Goal: Task Accomplishment & Management: Manage account settings

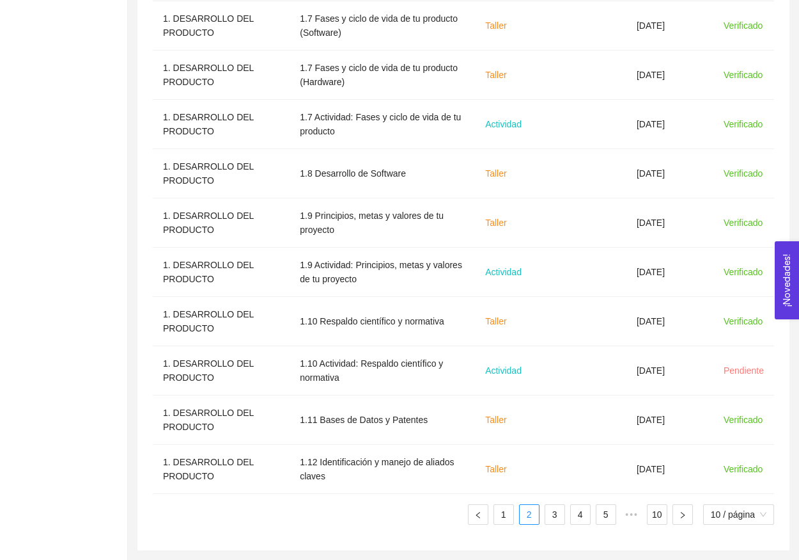
scroll to position [484, 0]
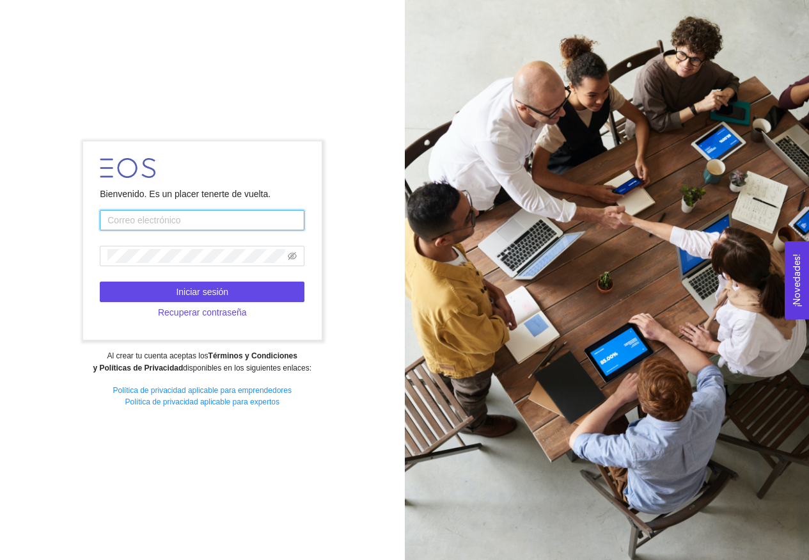
type input "[EMAIL_ADDRESS][DOMAIN_NAME]"
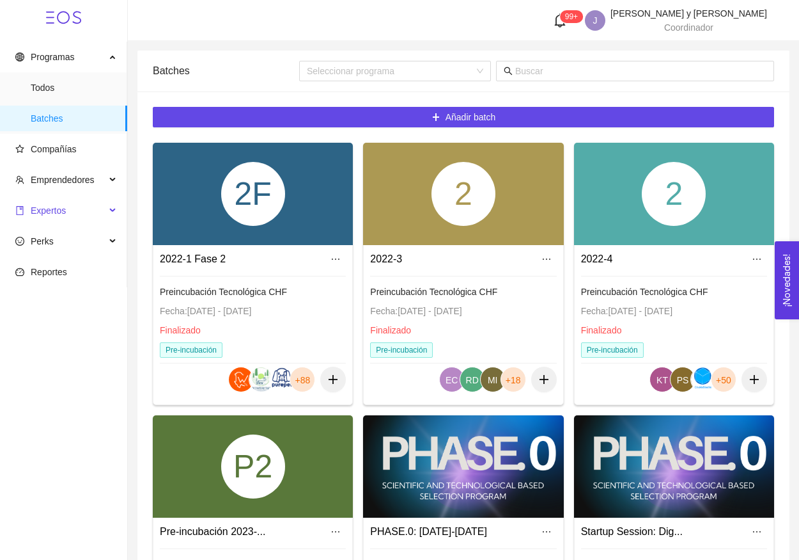
click at [71, 210] on span "Expertos" at bounding box center [60, 211] width 90 height 26
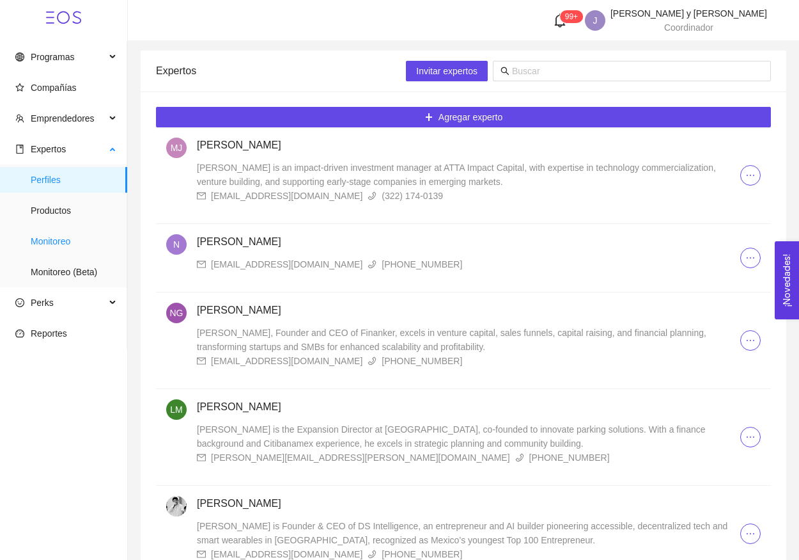
click at [83, 245] on span "Monitoreo" at bounding box center [74, 241] width 86 height 26
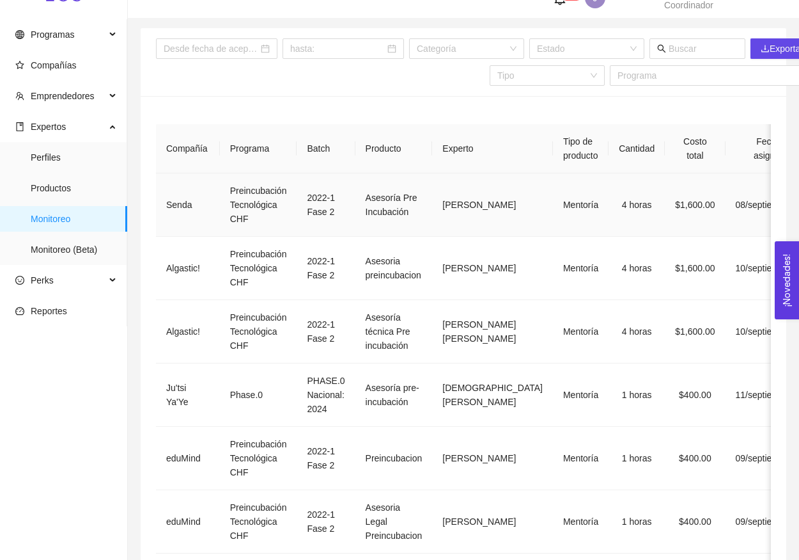
click at [455, 217] on td "[PERSON_NAME]" at bounding box center [492, 204] width 121 height 63
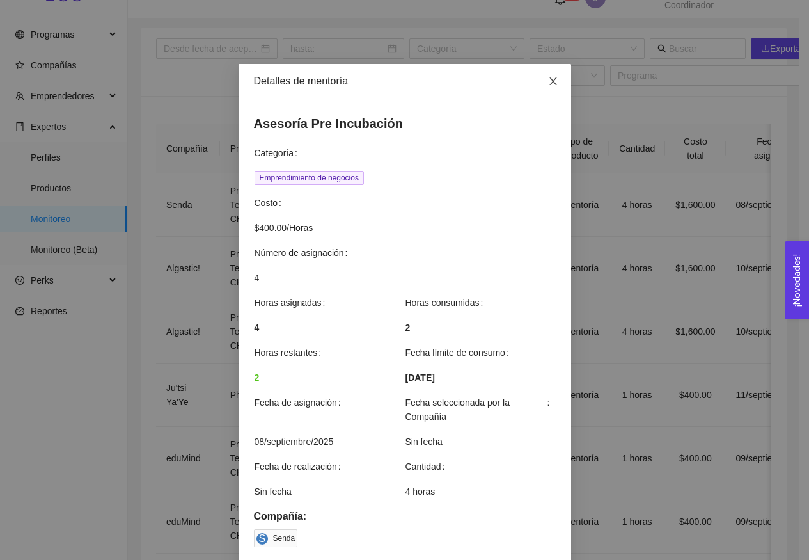
click at [552, 85] on icon "close" at bounding box center [553, 81] width 10 height 10
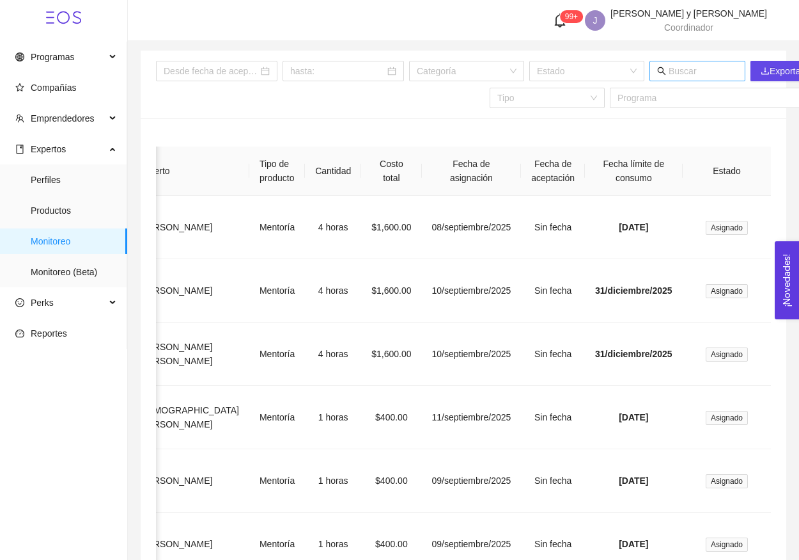
click at [683, 72] on input "text" at bounding box center [703, 71] width 69 height 14
type input "senda"
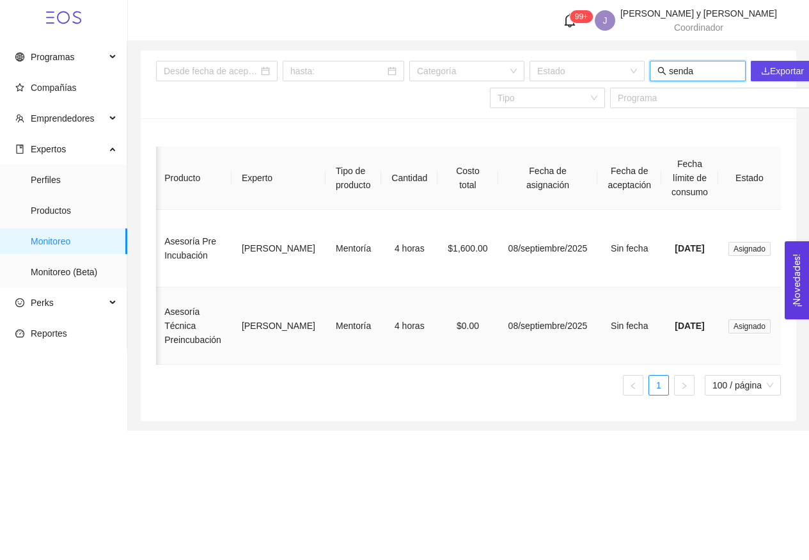
click at [498, 322] on td "08/septiembre/2025" at bounding box center [548, 325] width 100 height 77
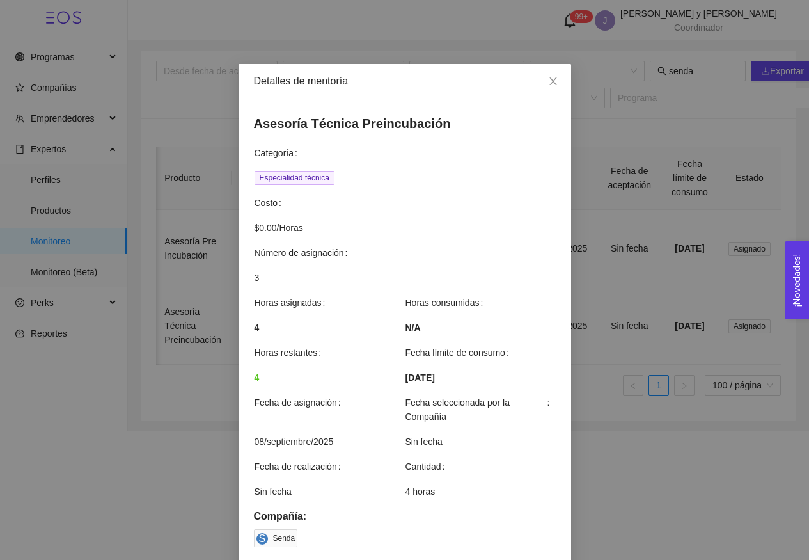
click at [661, 136] on div "Detalles de mentoría Asesoría Técnica Preincubación Categoría Especialidad técn…" at bounding box center [404, 280] width 809 height 560
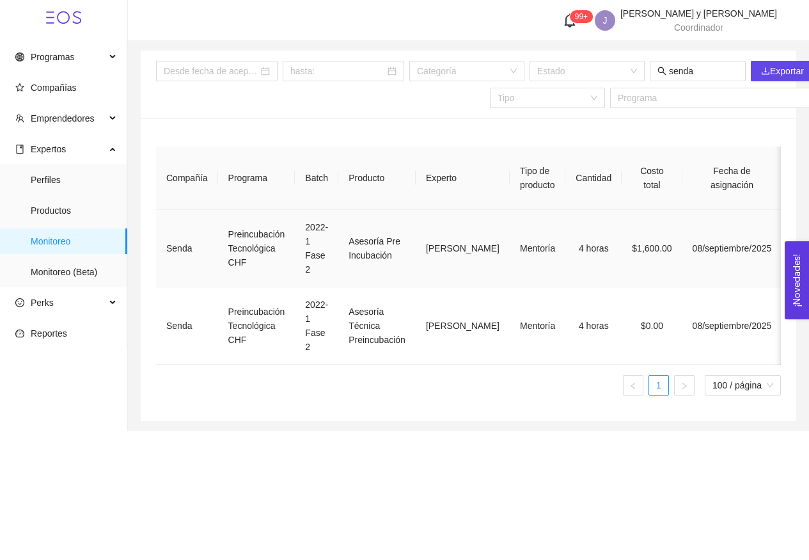
click at [480, 233] on td "[PERSON_NAME]" at bounding box center [463, 248] width 94 height 77
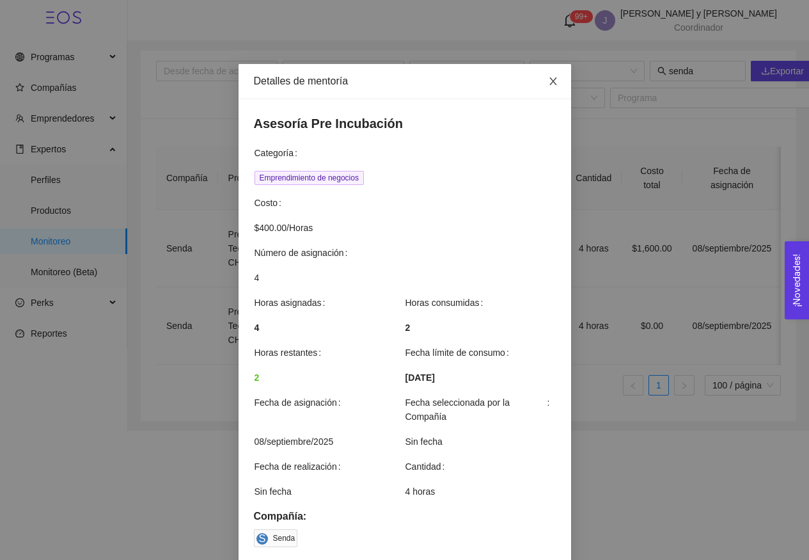
click at [552, 70] on span "Close" at bounding box center [553, 82] width 36 height 36
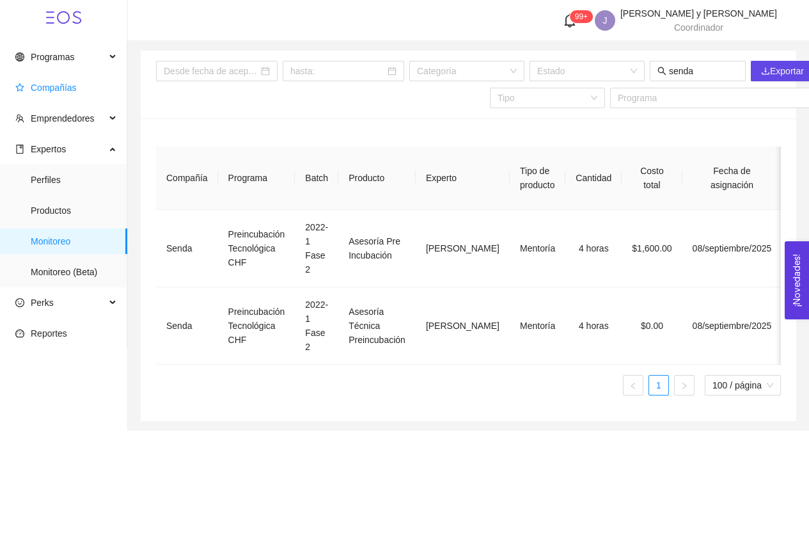
click at [86, 90] on span "Compañías" at bounding box center [66, 88] width 102 height 26
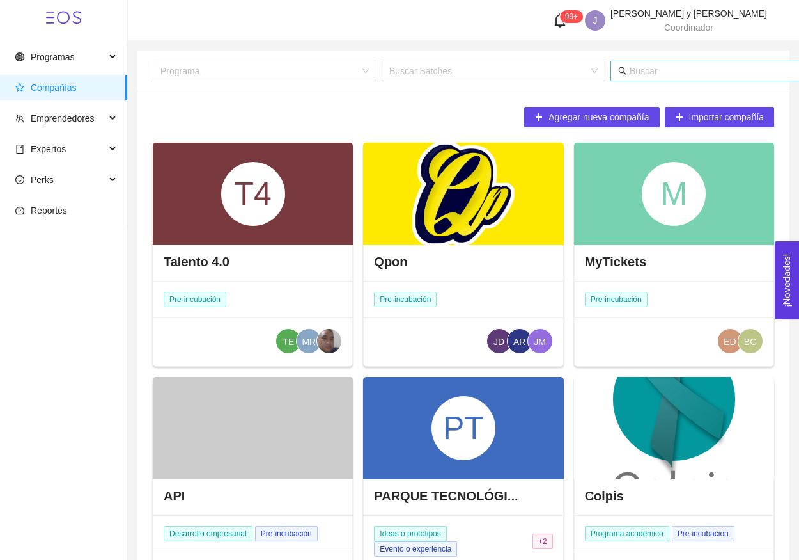
click at [689, 75] on input "text" at bounding box center [755, 71] width 251 height 14
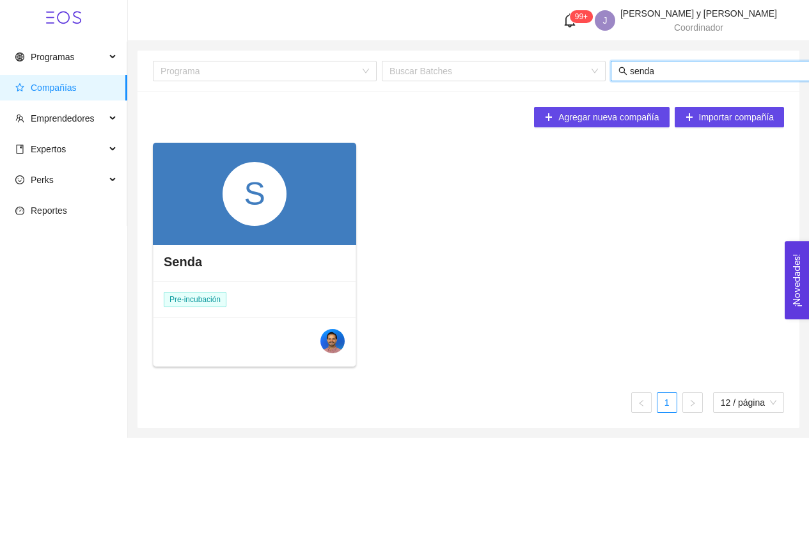
type input "senda"
click at [251, 244] on div "Senda" at bounding box center [254, 261] width 202 height 38
click at [259, 232] on div "S" at bounding box center [254, 194] width 203 height 102
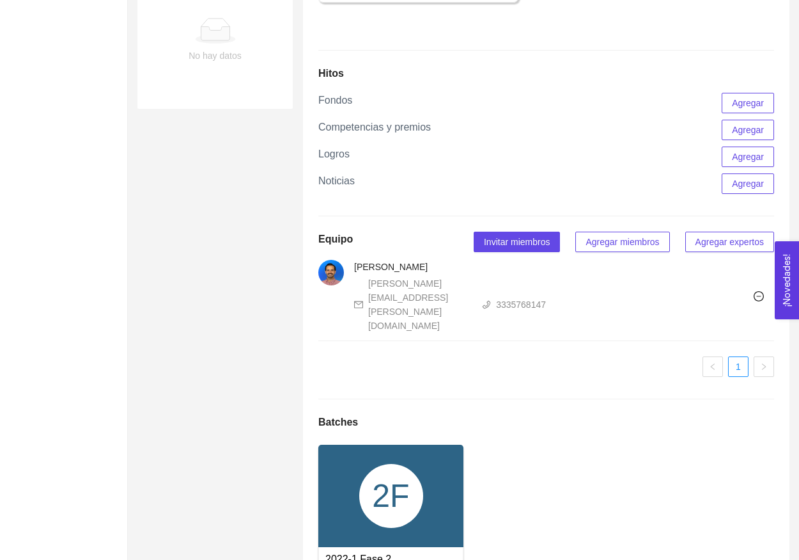
click at [607, 249] on span "Agregar miembros" at bounding box center [623, 242] width 74 height 14
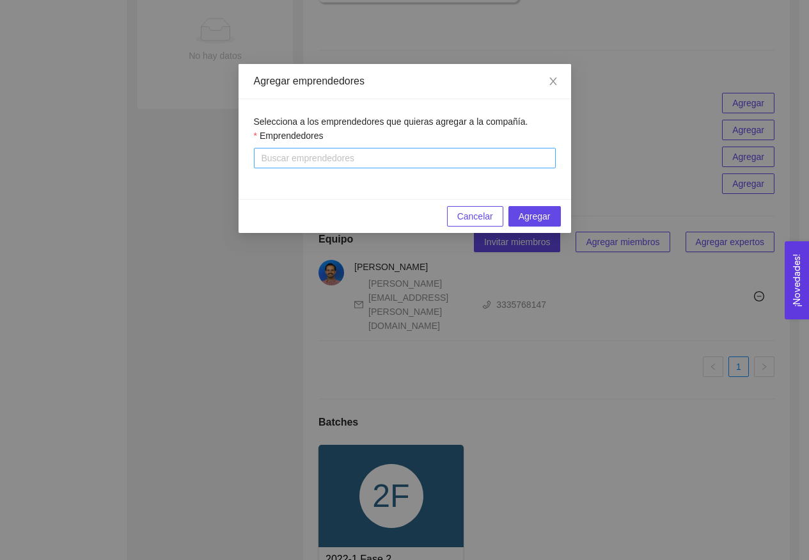
click at [466, 163] on div at bounding box center [404, 157] width 295 height 15
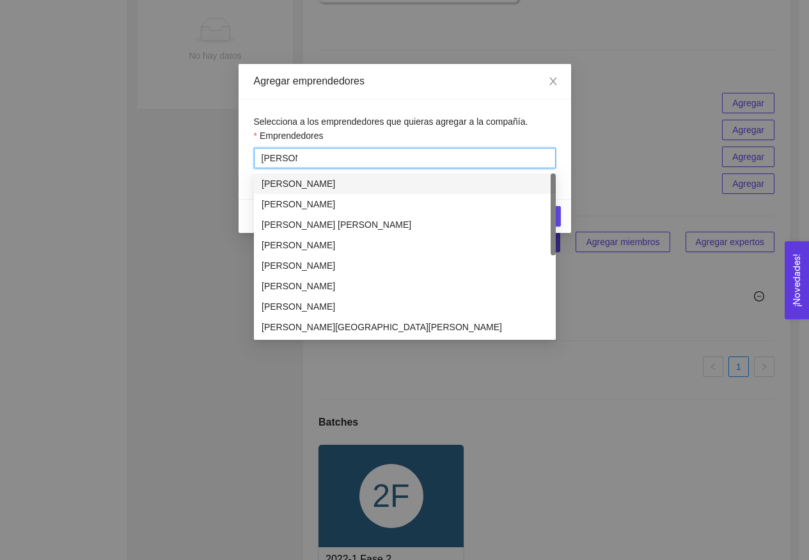
type input "[PERSON_NAME] hi"
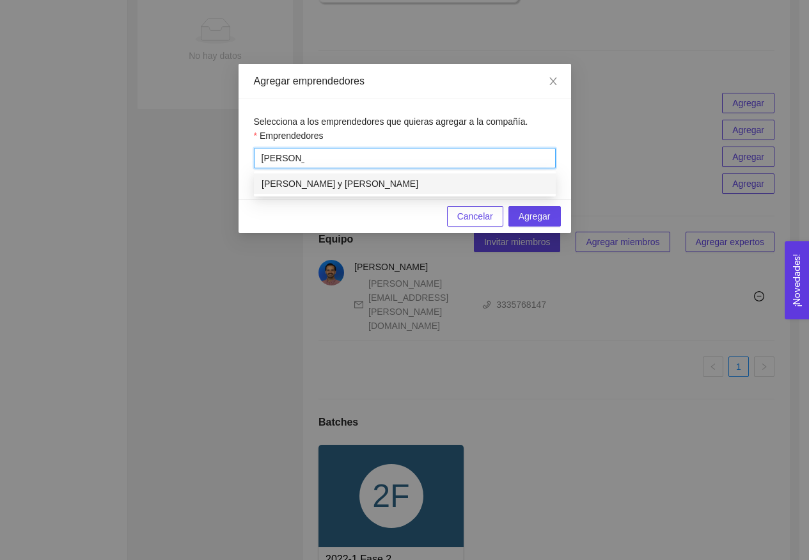
click at [454, 189] on div "[PERSON_NAME] y [PERSON_NAME]" at bounding box center [405, 183] width 286 height 14
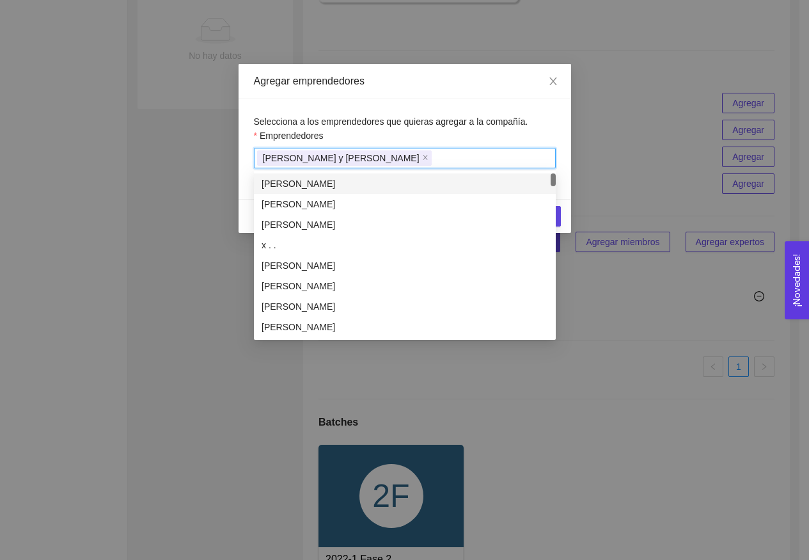
click at [486, 136] on div "Emprendedores" at bounding box center [405, 138] width 302 height 19
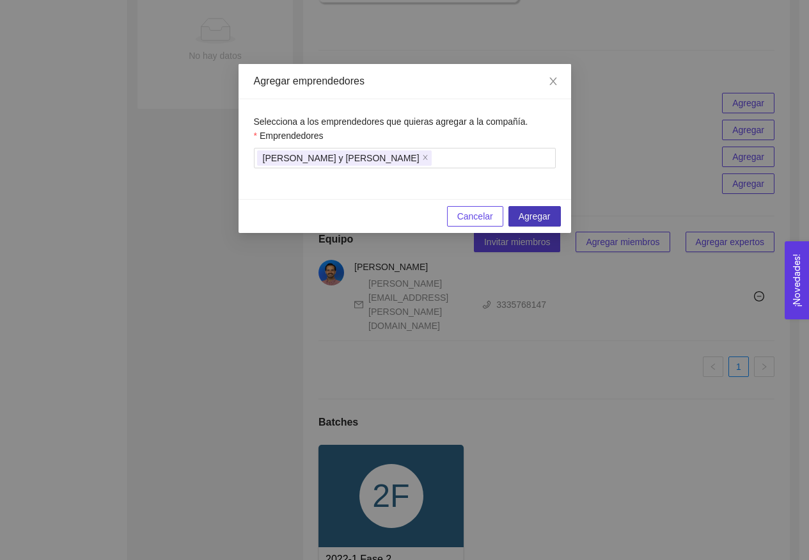
click at [547, 213] on span "Agregar" at bounding box center [535, 216] width 32 height 14
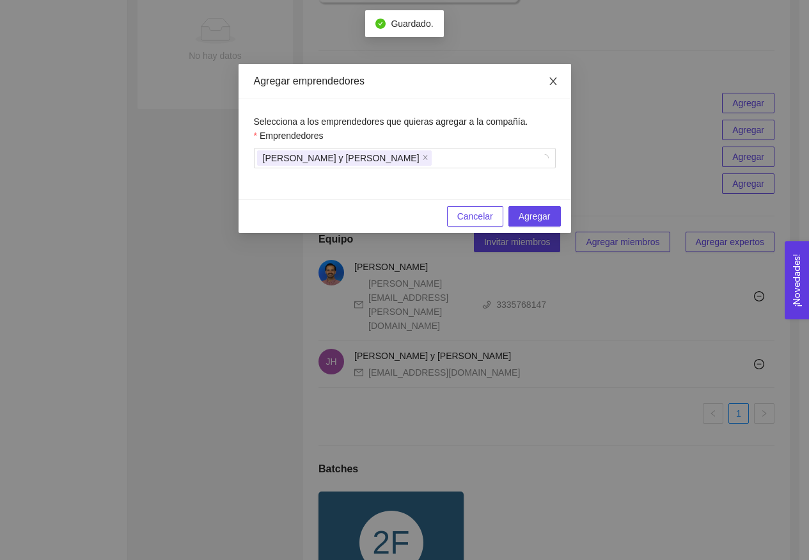
click at [554, 81] on icon "close" at bounding box center [552, 81] width 7 height 8
